Goal: Manage account settings

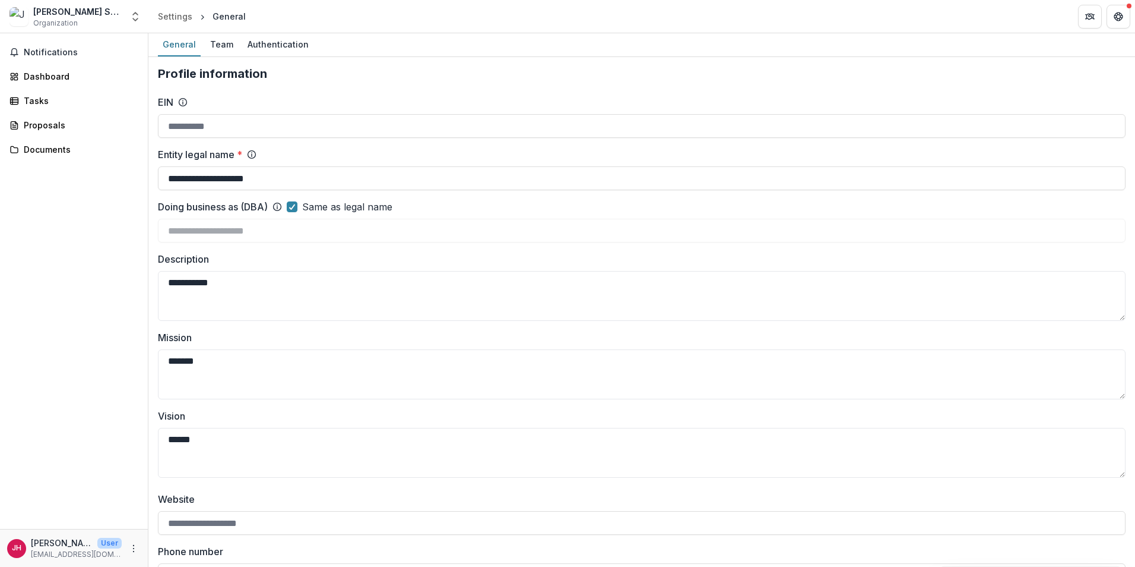
scroll to position [1524, 0]
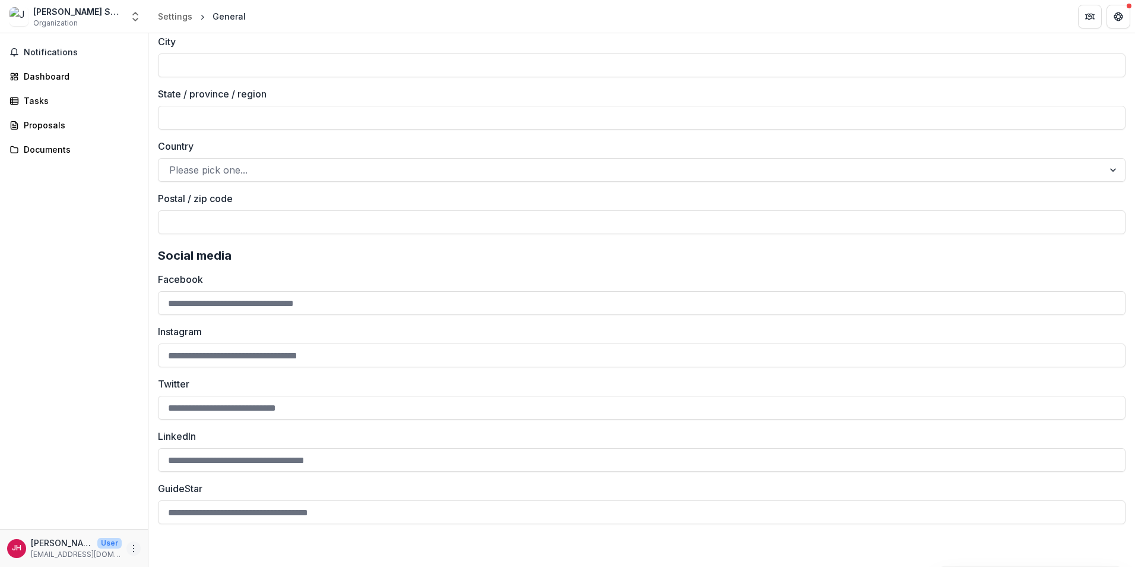
click at [134, 549] on icon "More" at bounding box center [134, 548] width 10 height 10
click at [514, 336] on label "Instagram" at bounding box center [638, 331] width 961 height 14
click at [514, 343] on input "Instagram" at bounding box center [642, 355] width 968 height 24
click at [134, 549] on icon "More" at bounding box center [134, 548] width 10 height 10
click at [189, 542] on button "Logout" at bounding box center [211, 543] width 127 height 20
